Goal: Check status

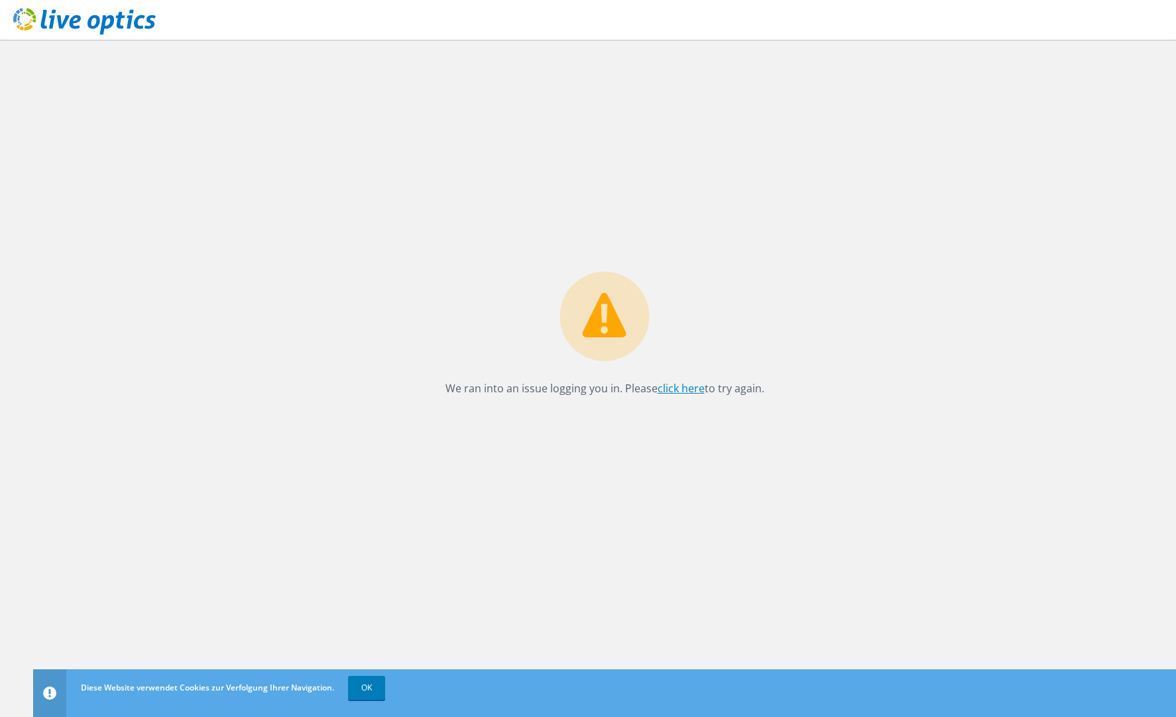
click at [678, 388] on link "click here" at bounding box center [680, 388] width 47 height 15
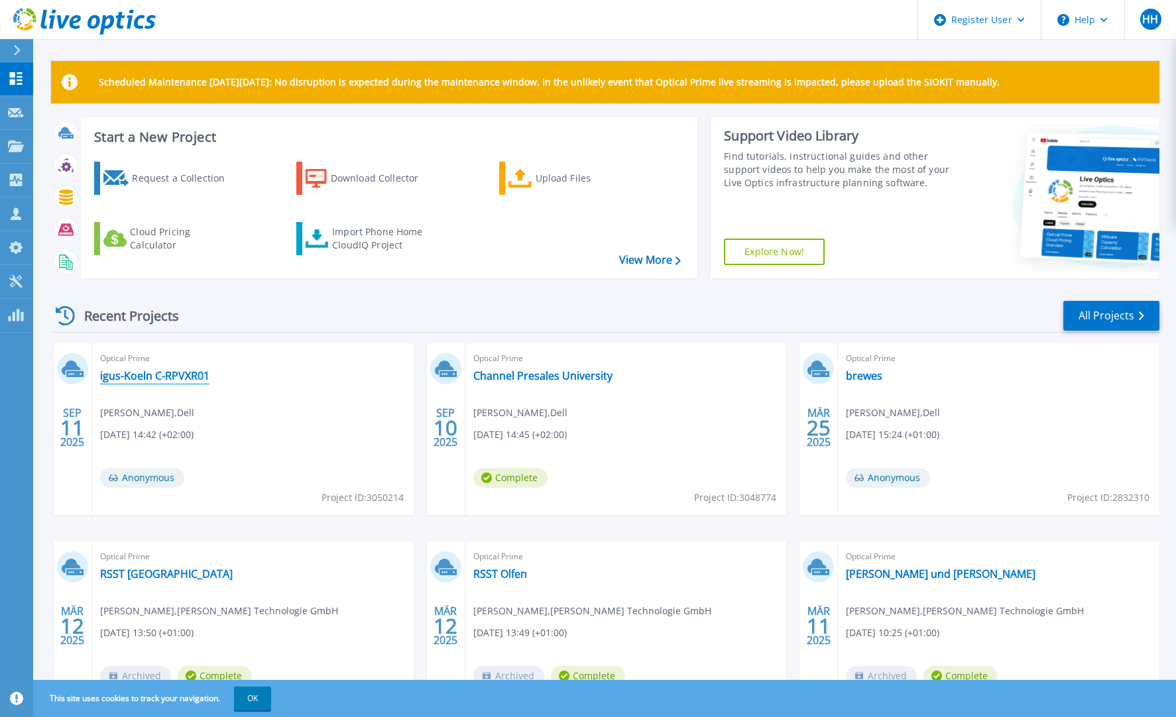
click at [148, 378] on link "igus-Koeln C-RPVXR01" at bounding box center [154, 375] width 109 height 13
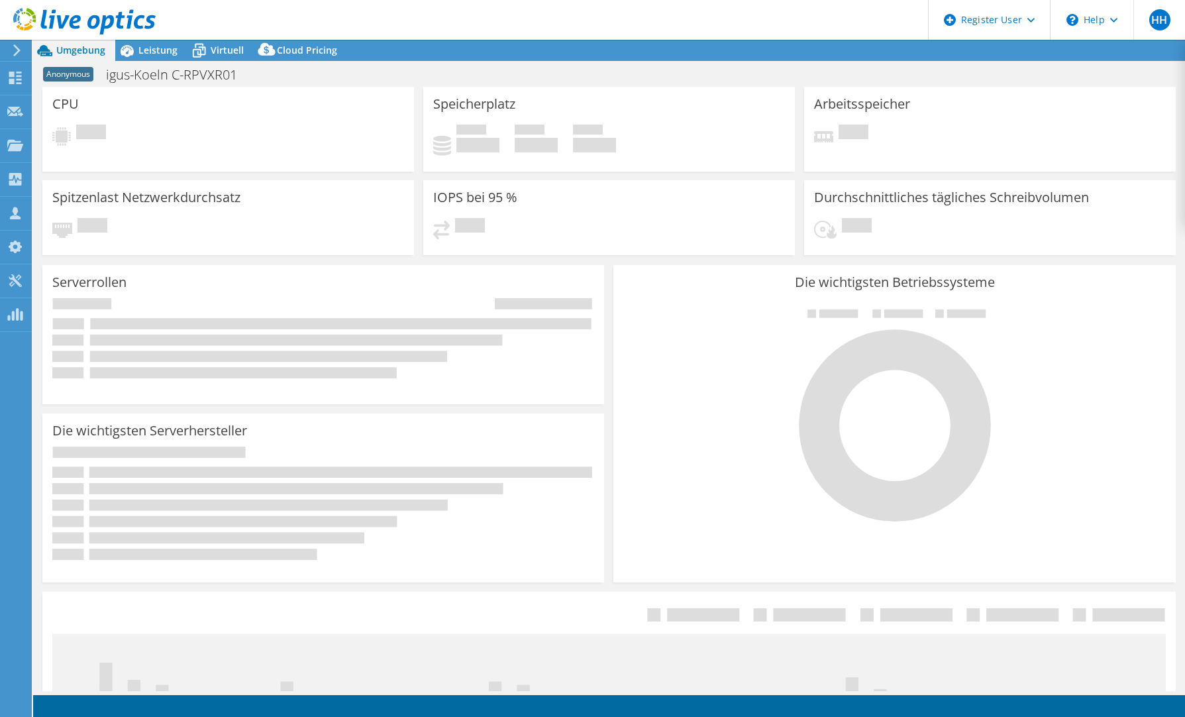
select select "USD"
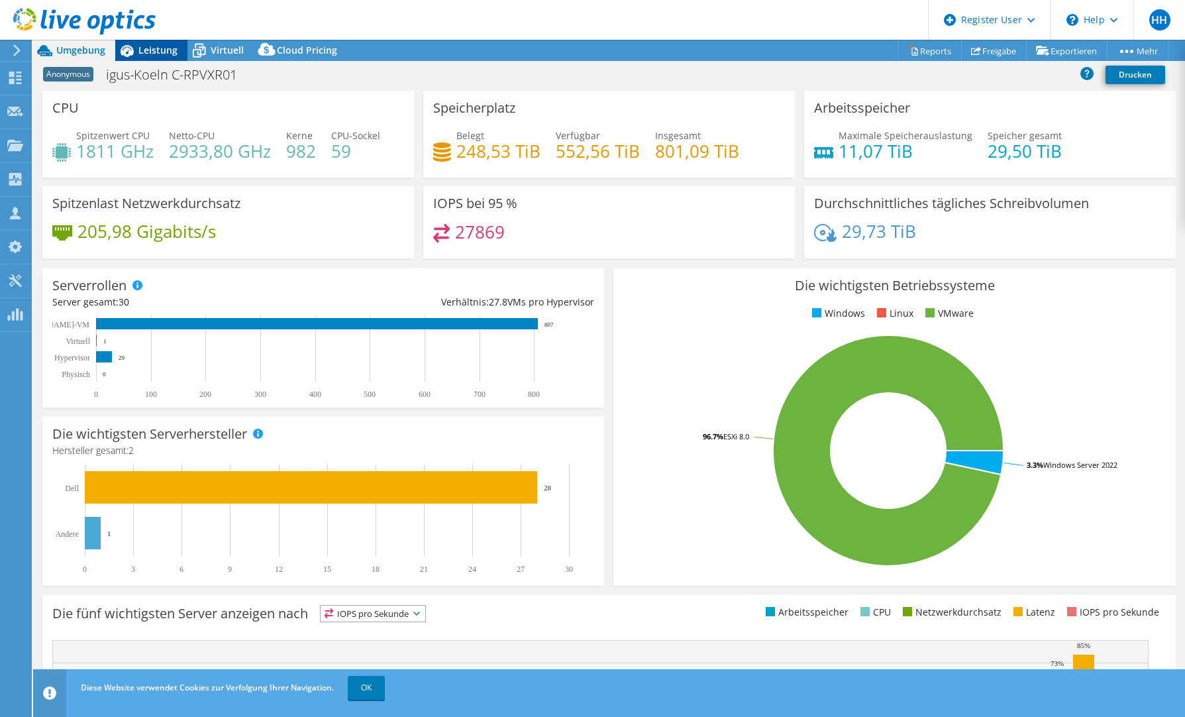
click at [154, 50] on span "Leistung" at bounding box center [157, 50] width 39 height 13
